Goal: Task Accomplishment & Management: Manage account settings

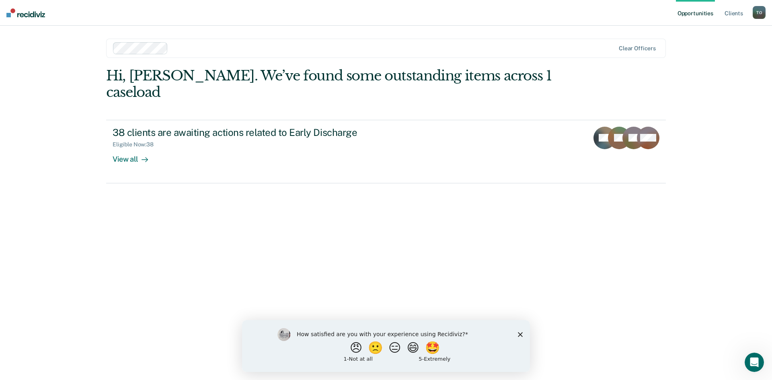
click at [524, 337] on div "How satisfied are you with your experience using Recidiviz? 😠 🙁 😑 😄 🤩 1 - Not a…" at bounding box center [386, 346] width 288 height 52
click at [521, 332] on icon "Close survey" at bounding box center [520, 334] width 5 height 5
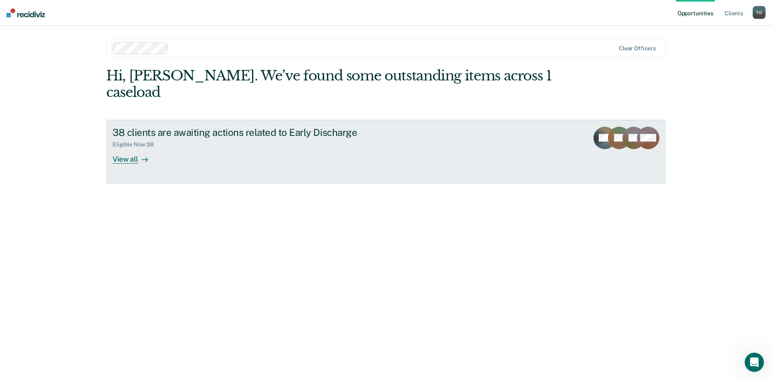
click at [132, 148] on div "View all" at bounding box center [135, 156] width 45 height 16
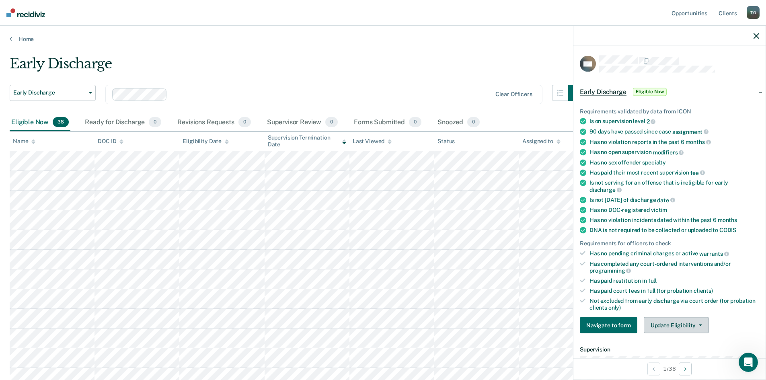
click at [700, 327] on button "Update Eligibility" at bounding box center [676, 325] width 65 height 16
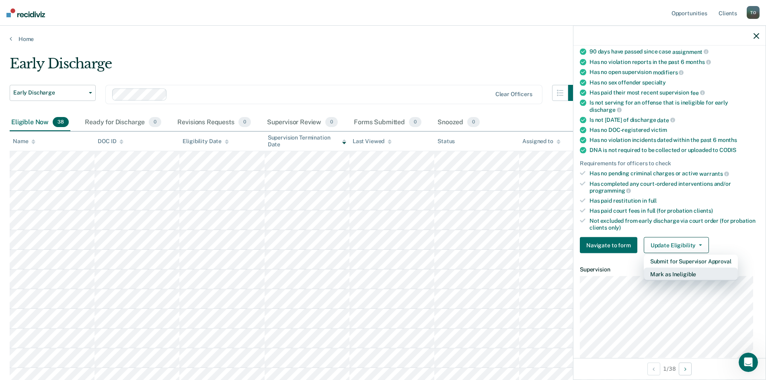
scroll to position [80, 0]
click at [683, 274] on button "Mark as Ineligible" at bounding box center [691, 273] width 94 height 13
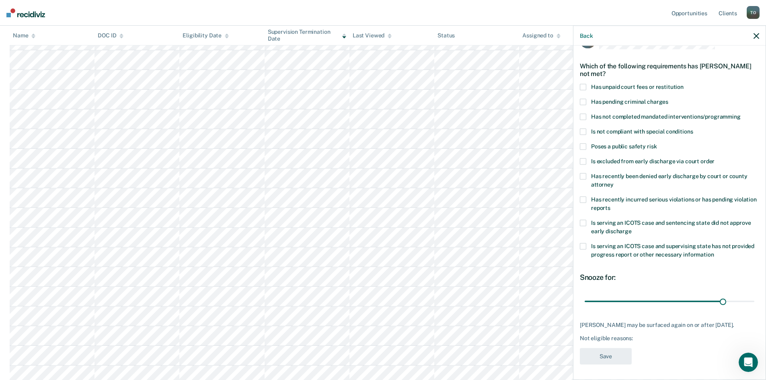
scroll to position [0, 0]
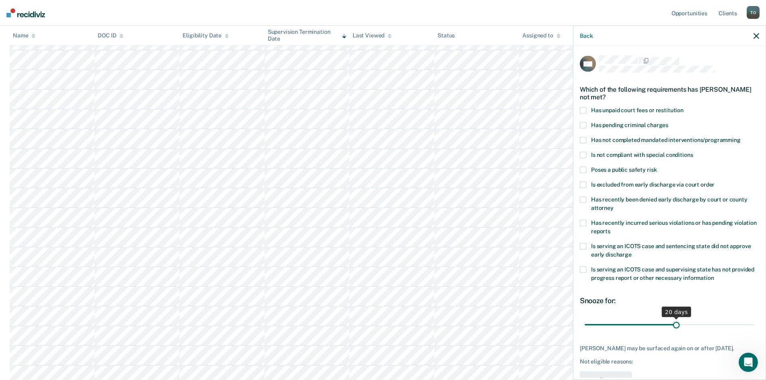
drag, startPoint x: 718, startPoint y: 324, endPoint x: 673, endPoint y: 325, distance: 45.5
type input "20"
click at [673, 325] on input "range" at bounding box center [670, 325] width 170 height 14
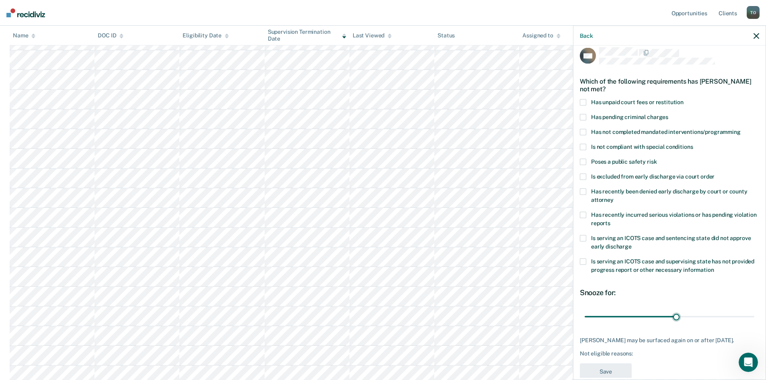
scroll to position [30, 0]
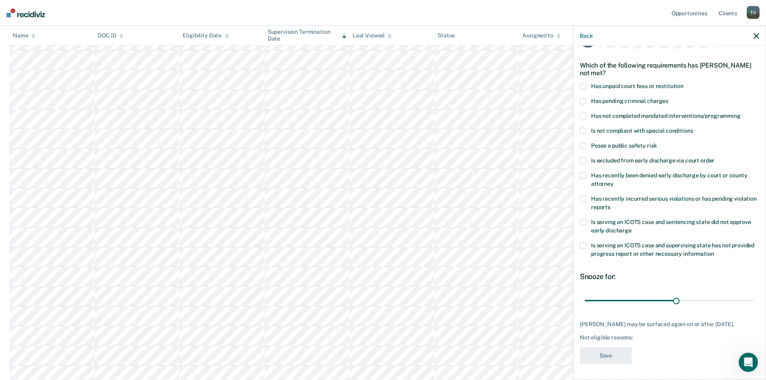
click at [582, 128] on span at bounding box center [583, 131] width 6 height 6
click at [693, 128] on input "Is not compliant with special conditions" at bounding box center [693, 128] width 0 height 0
click at [608, 356] on button "Save" at bounding box center [606, 355] width 52 height 16
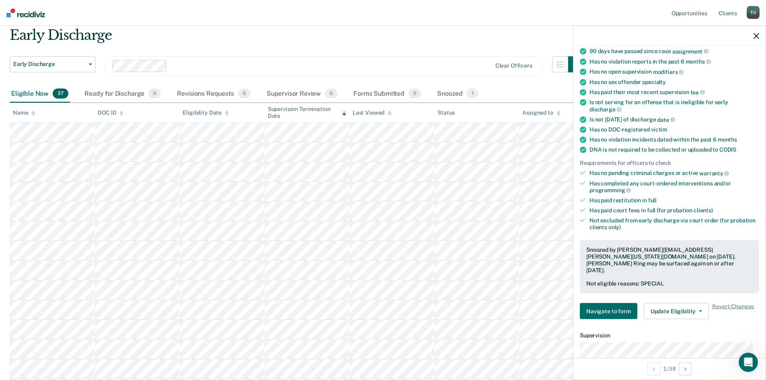
scroll to position [0, 0]
